Goal: Find specific page/section: Find specific page/section

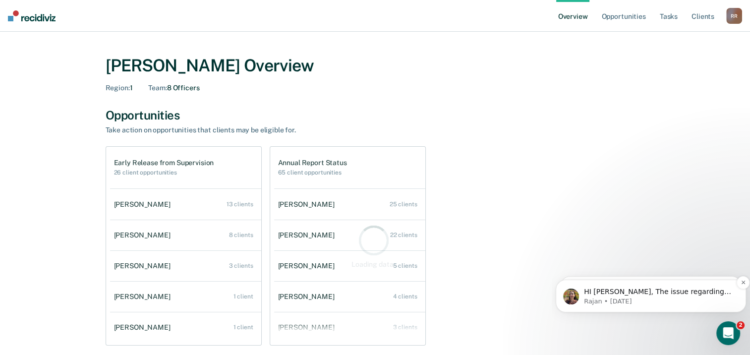
click at [694, 294] on p "HI [PERSON_NAME], The issue regarding [PERSON_NAME] was also fixed thanks!" at bounding box center [659, 292] width 150 height 10
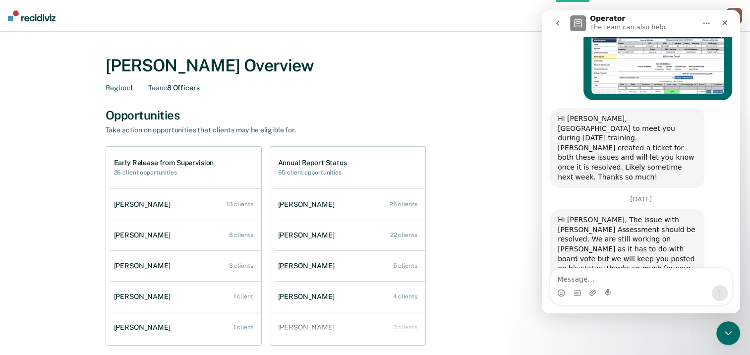
scroll to position [568, 0]
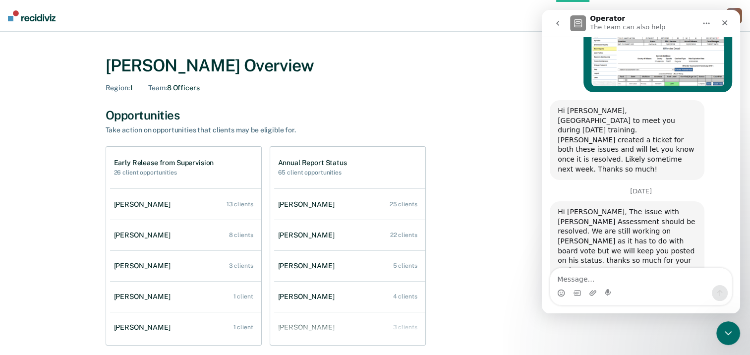
click at [607, 331] on div "Early Release from Supervision 26 client opportunities [PERSON_NAME] 13 clients…" at bounding box center [376, 245] width 540 height 199
click at [723, 328] on icon "Close Intercom Messenger" at bounding box center [727, 332] width 12 height 12
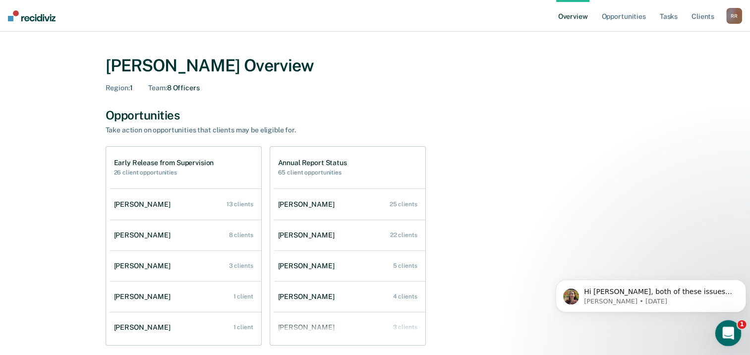
click at [723, 328] on icon "Open Intercom Messenger" at bounding box center [727, 332] width 16 height 16
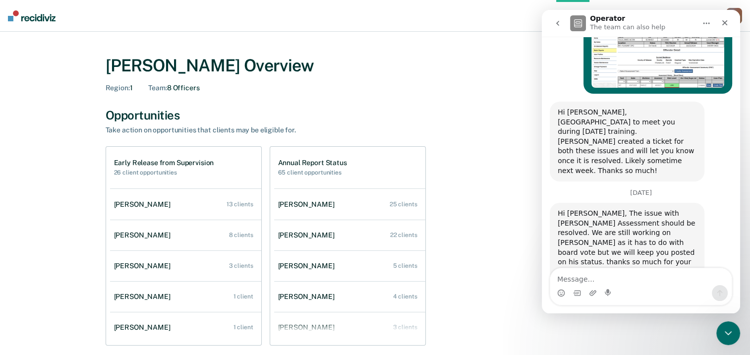
drag, startPoint x: 544, startPoint y: 204, endPoint x: 521, endPoint y: 208, distance: 23.2
click at [542, 208] on html "Operator The team can also help Ask us anything, or share your feedback. [DATE]…" at bounding box center [641, 161] width 198 height 303
click at [469, 217] on div "Early Release from Supervision 26 client opportunities [PERSON_NAME] 13 clients…" at bounding box center [376, 245] width 540 height 199
click at [527, 326] on div "Early Release from Supervision 26 client opportunities [PERSON_NAME] 13 clients…" at bounding box center [376, 245] width 540 height 199
click at [727, 335] on icon "Close Intercom Messenger" at bounding box center [727, 332] width 12 height 12
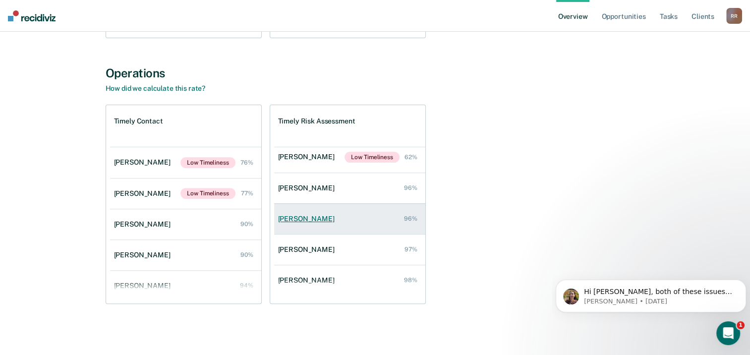
scroll to position [0, 0]
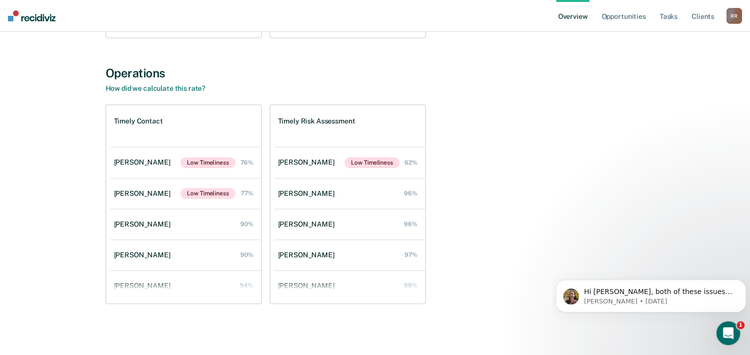
click at [459, 191] on div "Timely Contact [PERSON_NAME] Low Timeliness 76% [PERSON_NAME] Low Timeliness 77…" at bounding box center [376, 204] width 540 height 199
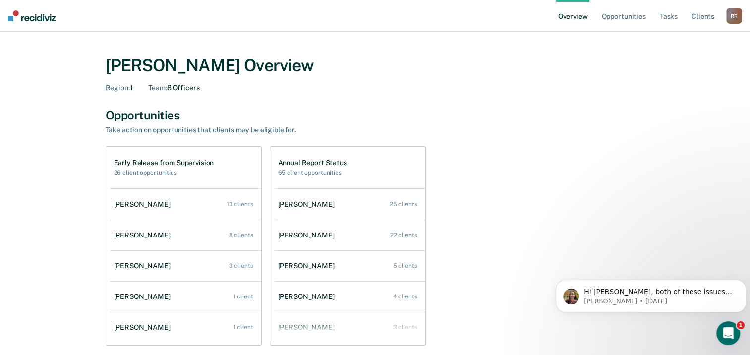
click at [565, 20] on link "Overview" at bounding box center [573, 16] width 34 height 32
click at [644, 15] on link "Opportunities" at bounding box center [624, 16] width 48 height 32
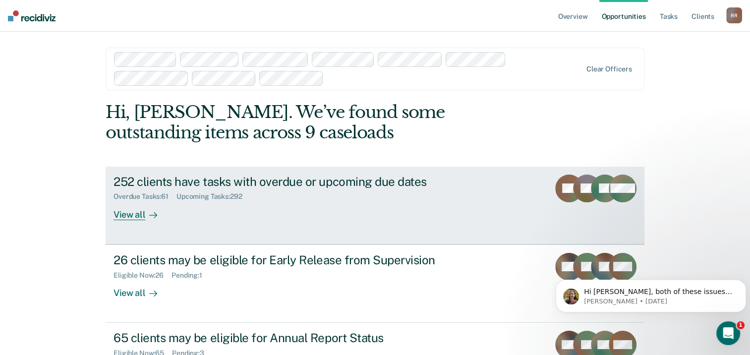
click at [123, 216] on div "View all" at bounding box center [142, 210] width 56 height 19
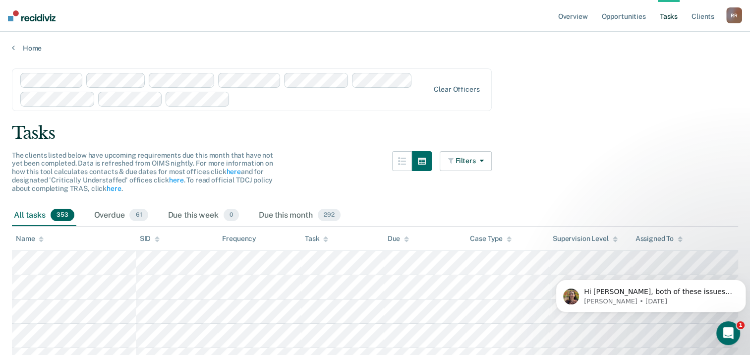
click at [39, 236] on icon at bounding box center [41, 239] width 5 height 6
